Goal: Navigation & Orientation: Find specific page/section

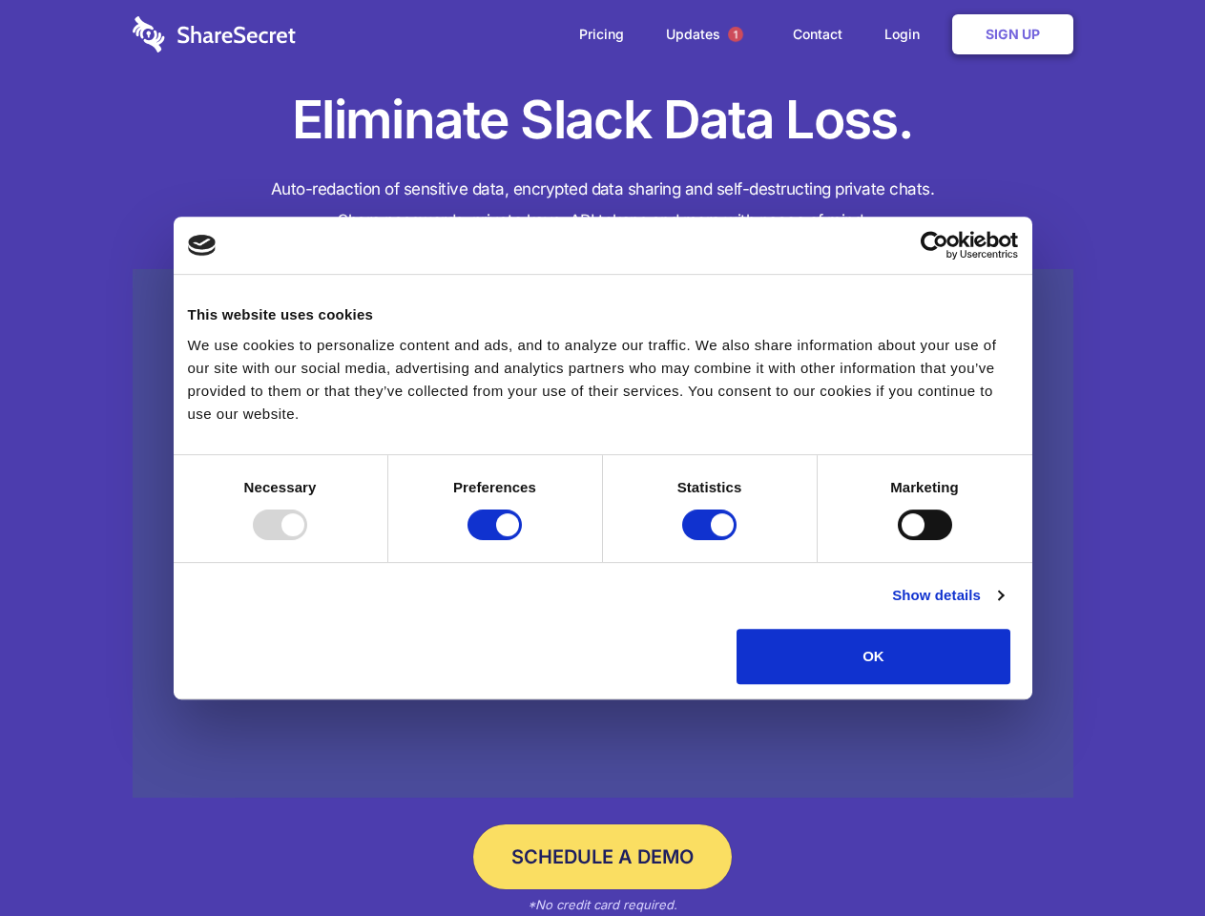
click at [307, 540] on div at bounding box center [280, 525] width 54 height 31
click at [522, 540] on input "Preferences" at bounding box center [495, 525] width 54 height 31
checkbox input "false"
click at [712, 540] on input "Statistics" at bounding box center [709, 525] width 54 height 31
checkbox input "false"
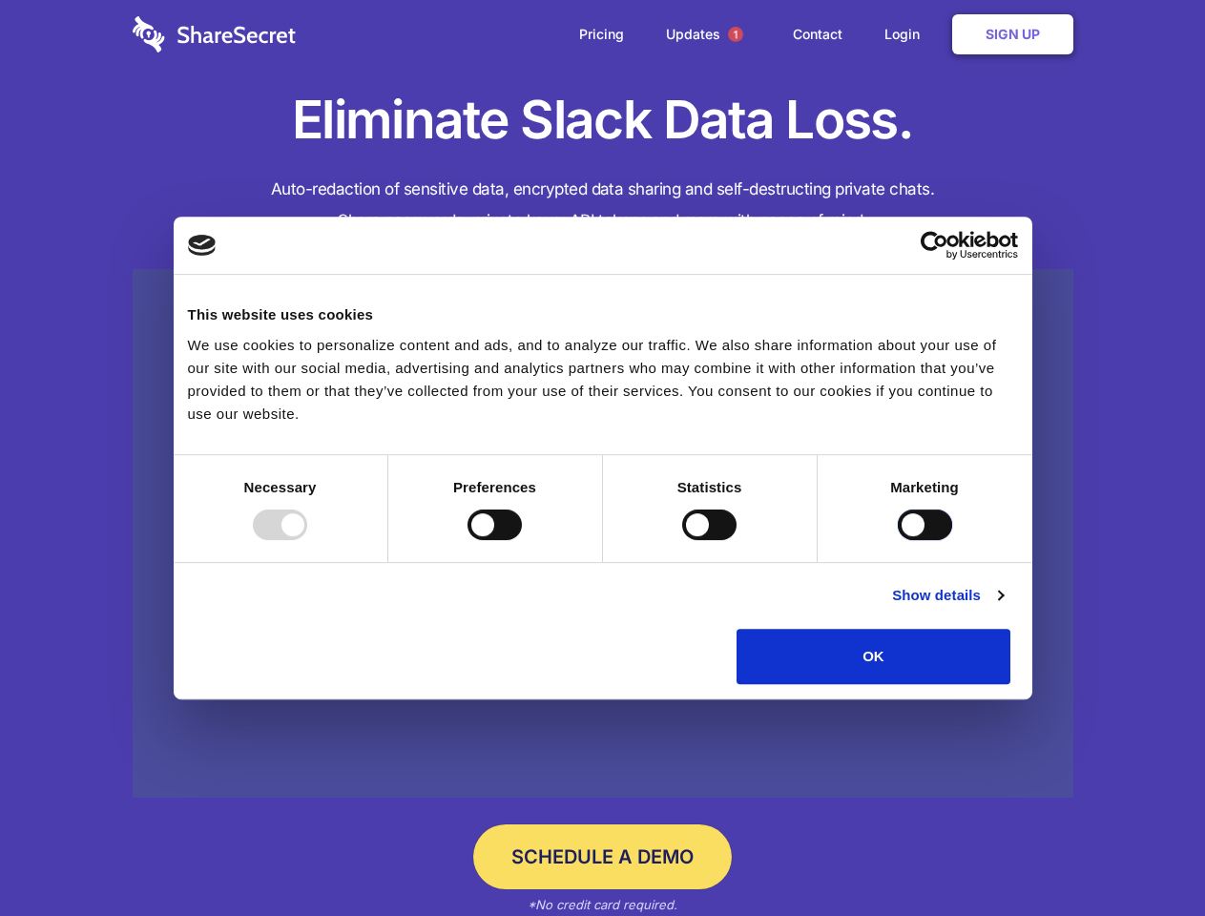
click at [898, 540] on input "Marketing" at bounding box center [925, 525] width 54 height 31
checkbox input "true"
click at [1003, 607] on link "Show details" at bounding box center [947, 595] width 111 height 23
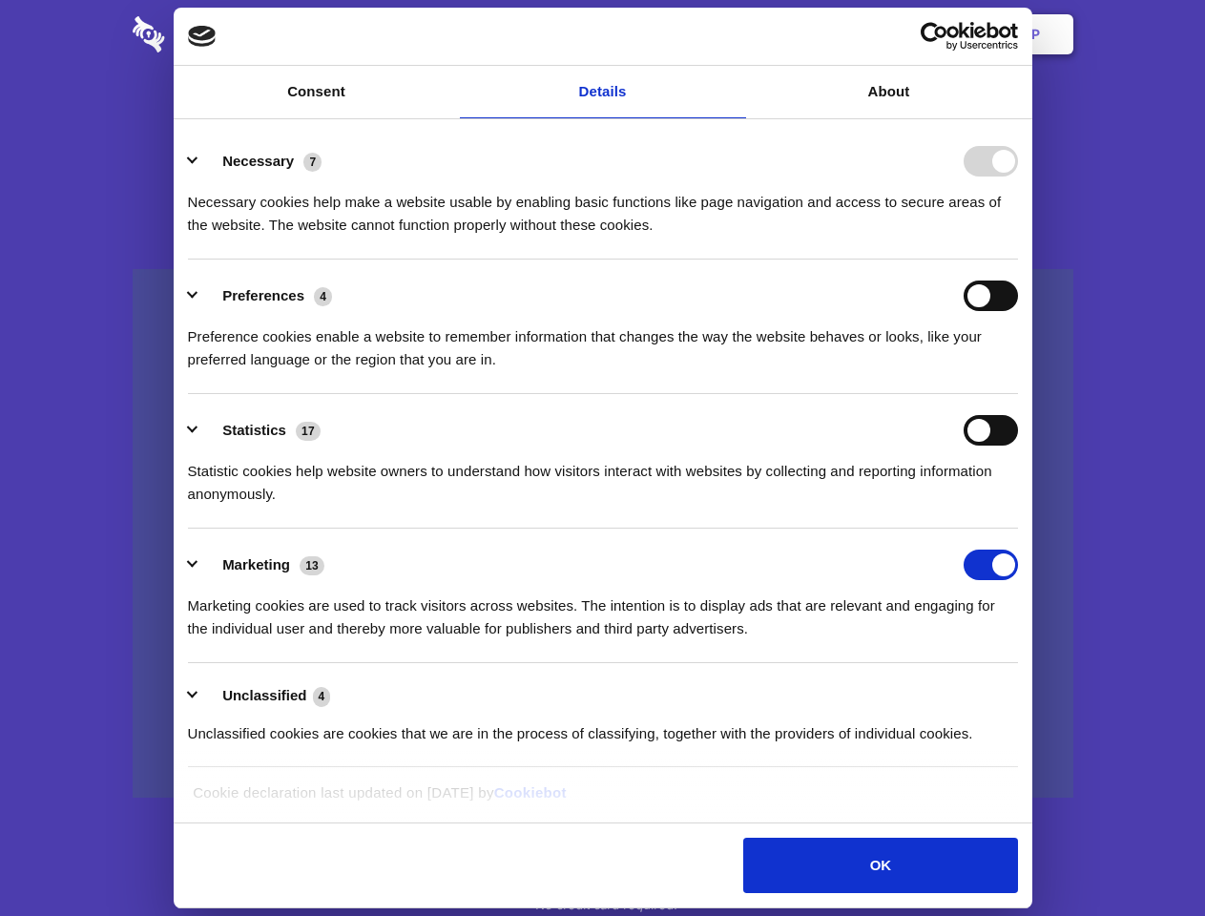
click at [1018, 529] on li "Statistics 17 Statistic cookies help website owners to understand how visitors …" at bounding box center [603, 461] width 830 height 135
click at [735, 34] on span "1" at bounding box center [735, 34] width 15 height 15
